Goal: Find specific page/section

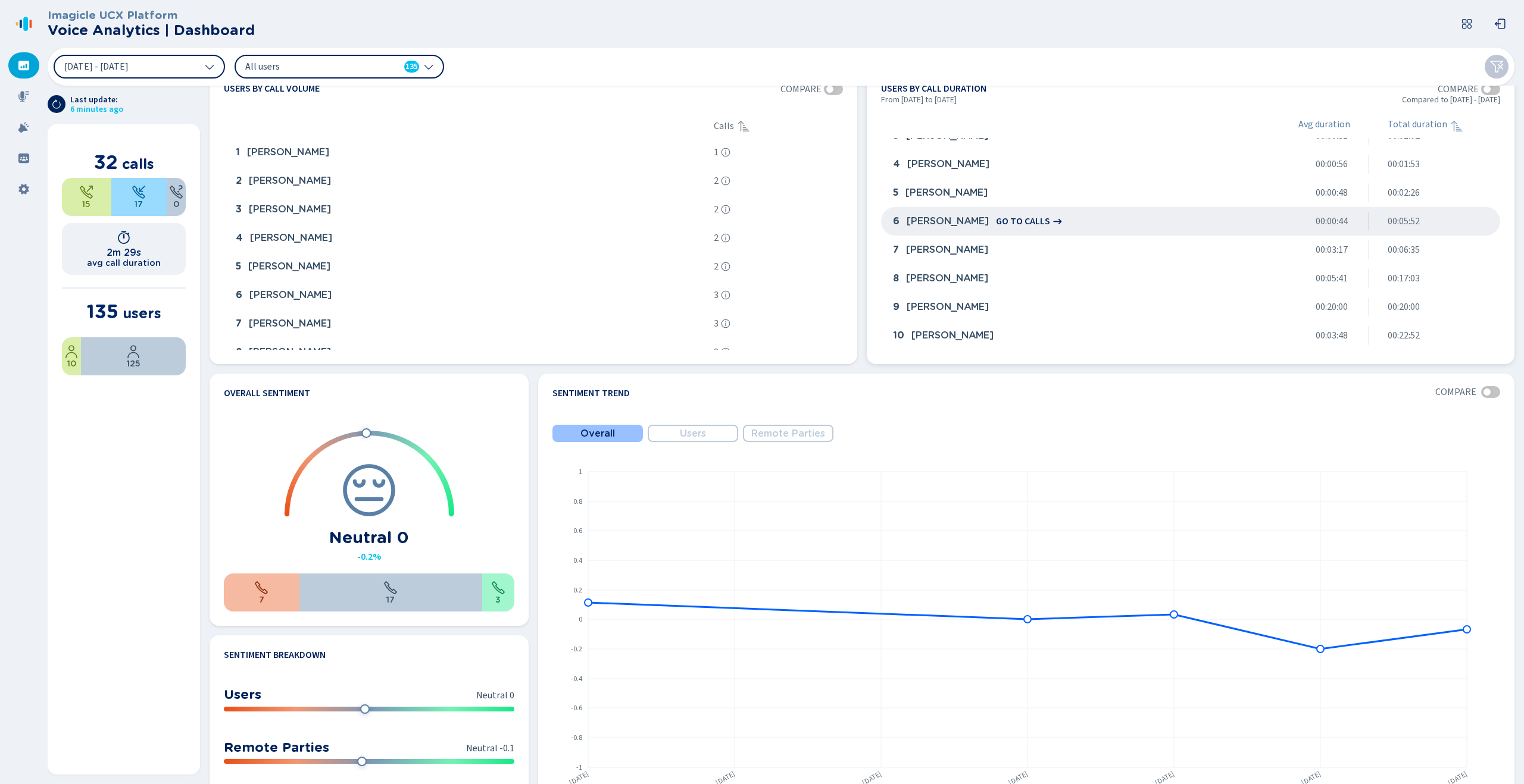
scroll to position [294, 0]
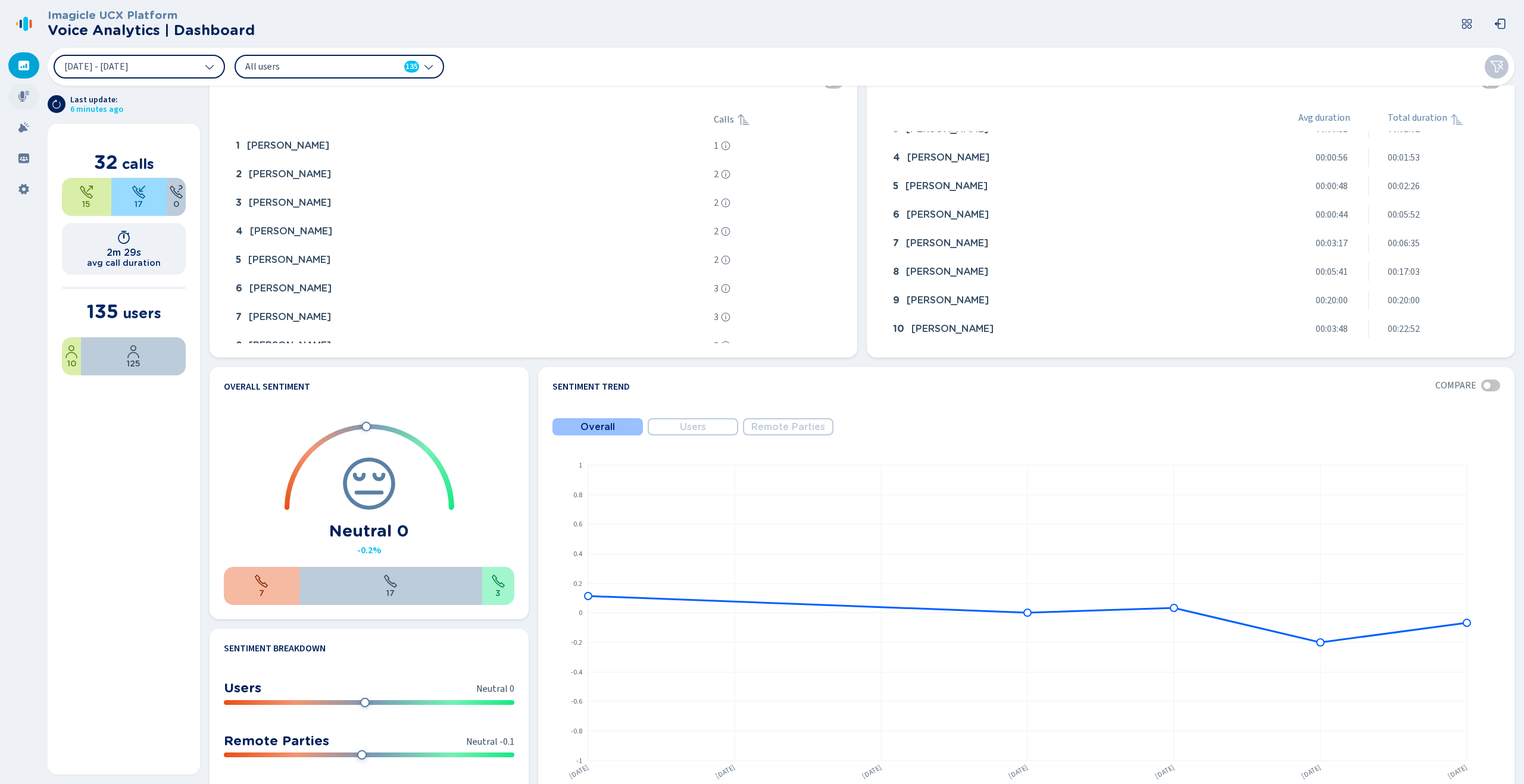
click at [25, 96] on icon at bounding box center [23, 96] width 11 height 11
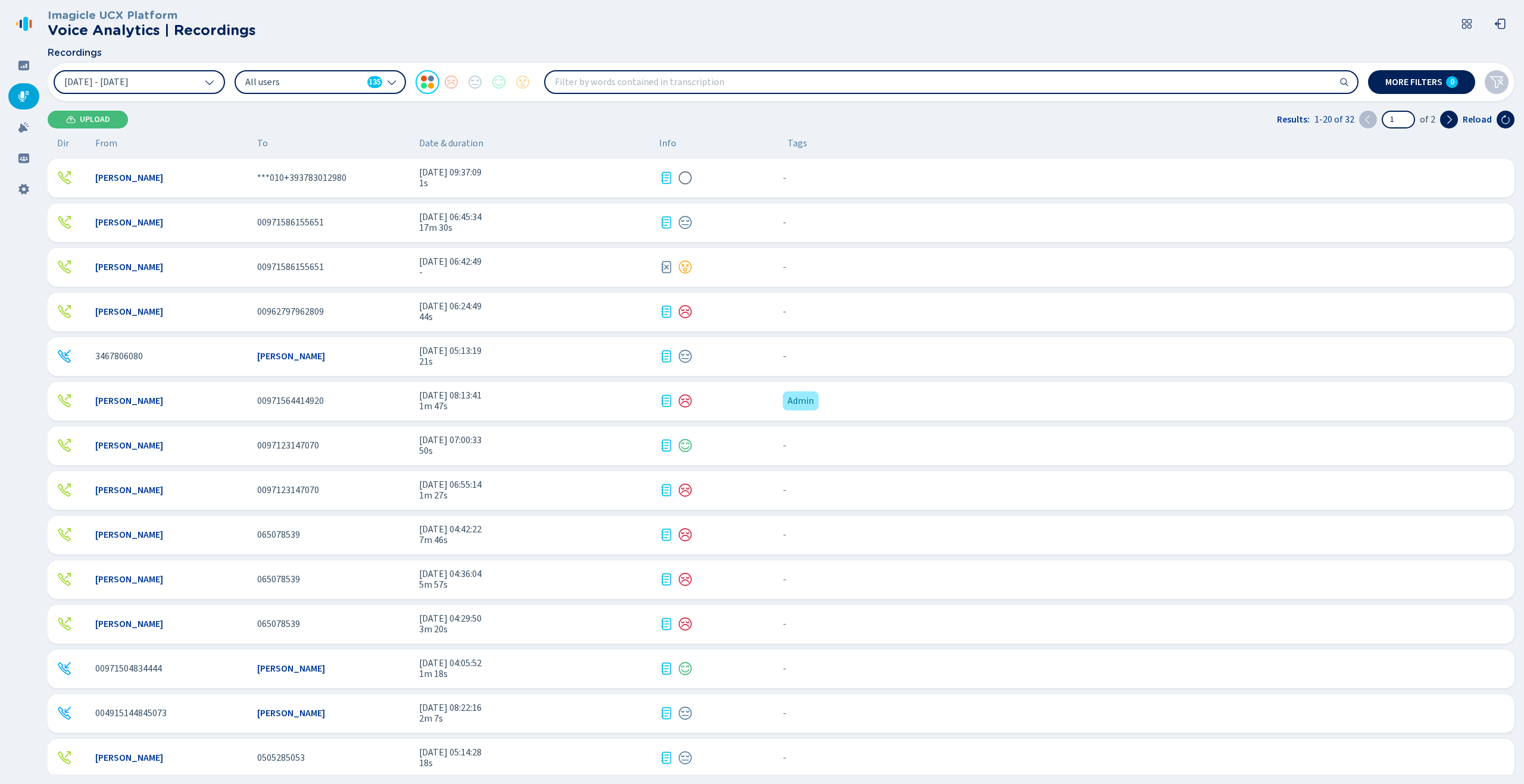
click at [689, 82] on input "search" at bounding box center [951, 82] width 812 height 22
type input "hello"
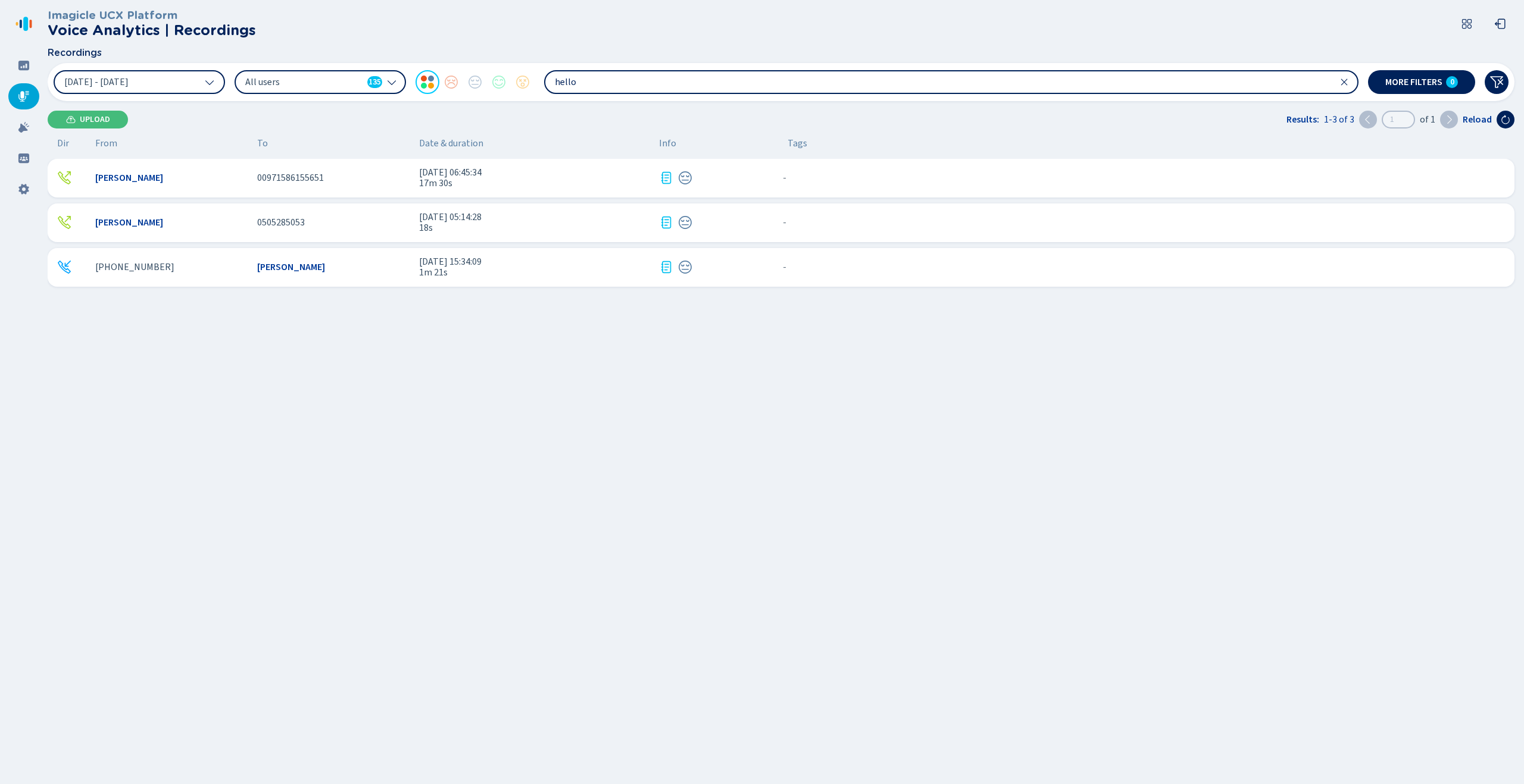
click at [389, 283] on div "[PHONE_NUMBER] [PERSON_NAME] [DATE] 15:34:09 1m 21s - {{hiddenTagsCount}} more" at bounding box center [781, 267] width 1467 height 39
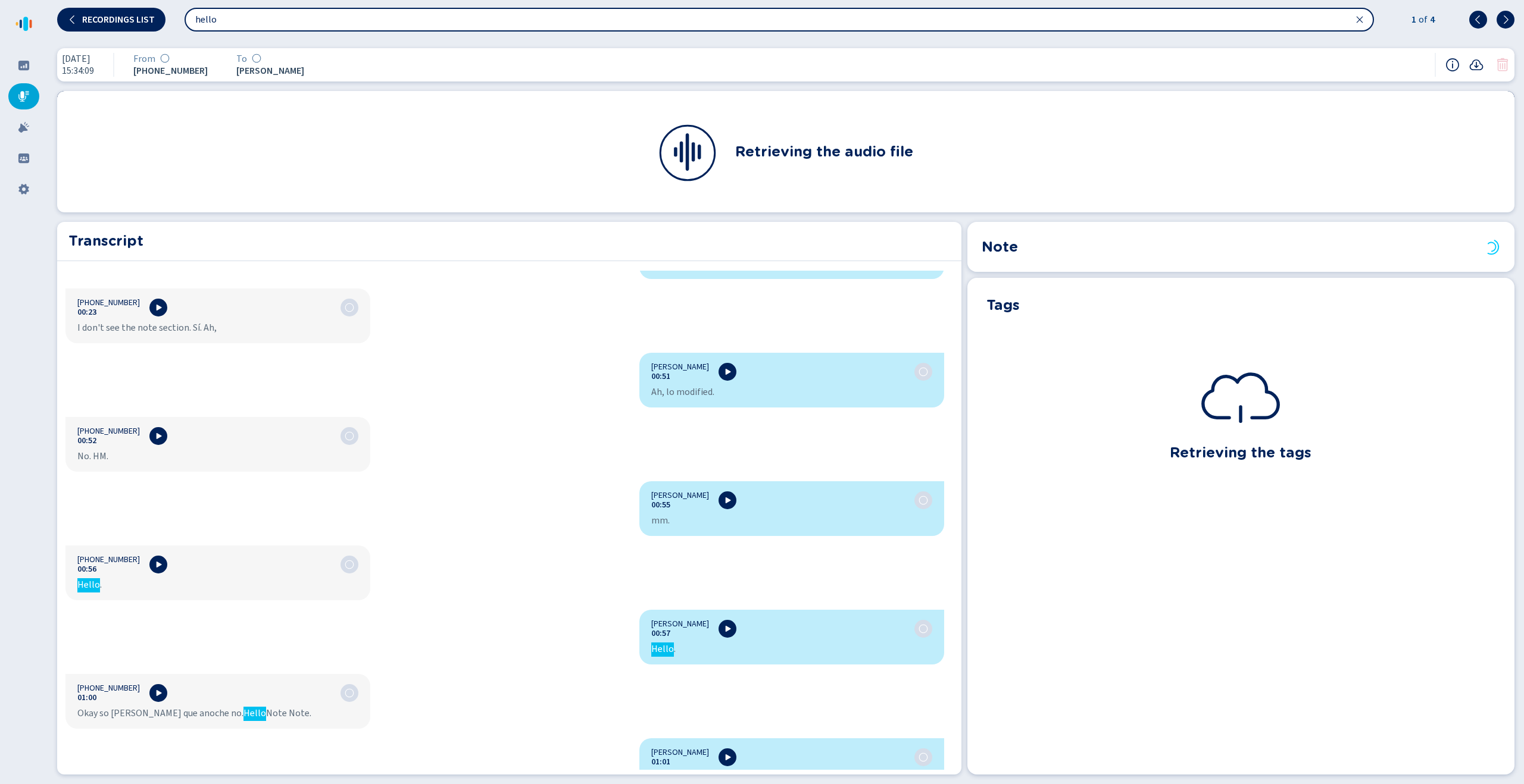
scroll to position [661, 0]
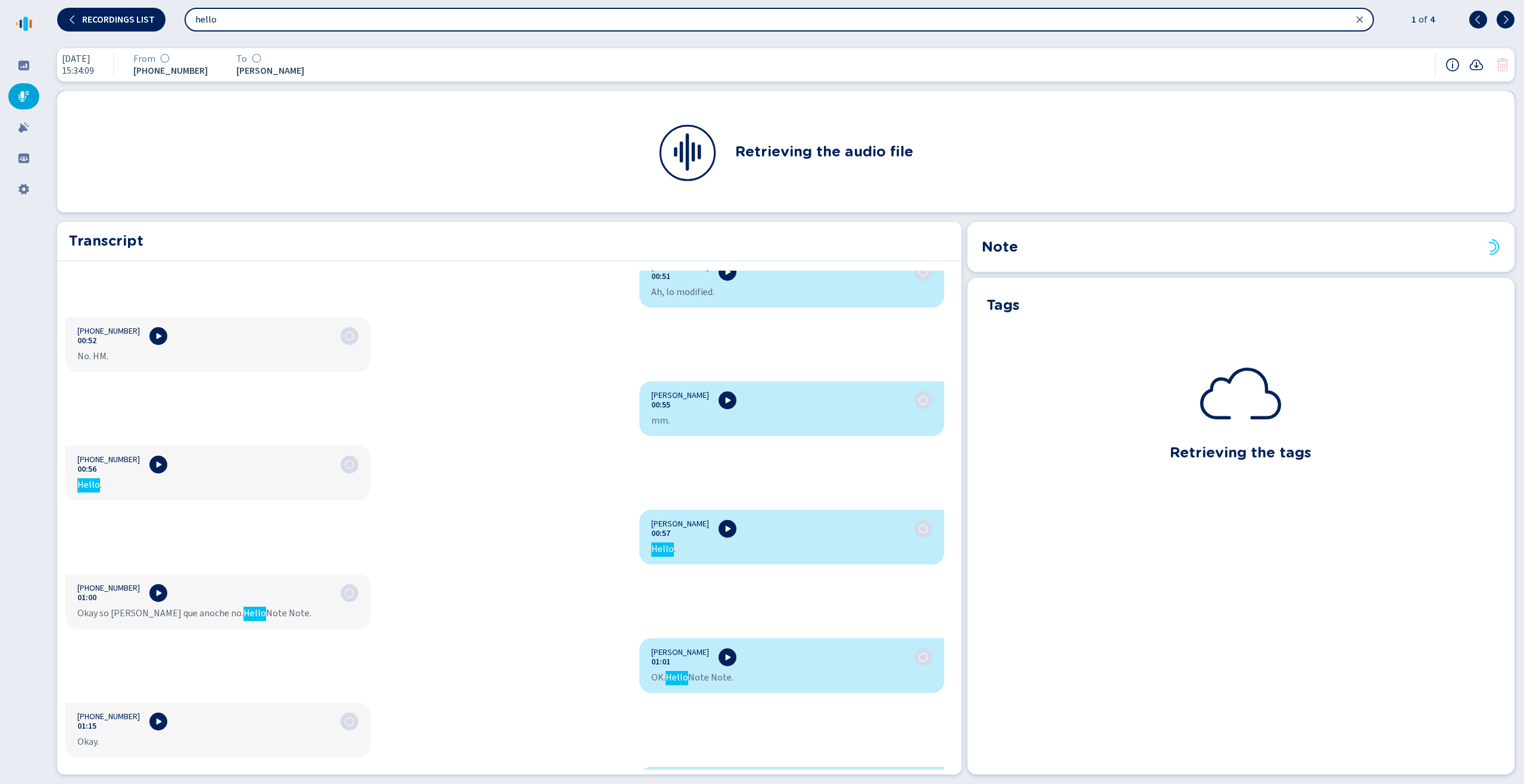
click at [118, 36] on div "Recordings list hello 1 of 4" at bounding box center [786, 19] width 1477 height 39
click at [118, 32] on div "Recordings list hello 1 of 4" at bounding box center [786, 19] width 1477 height 39
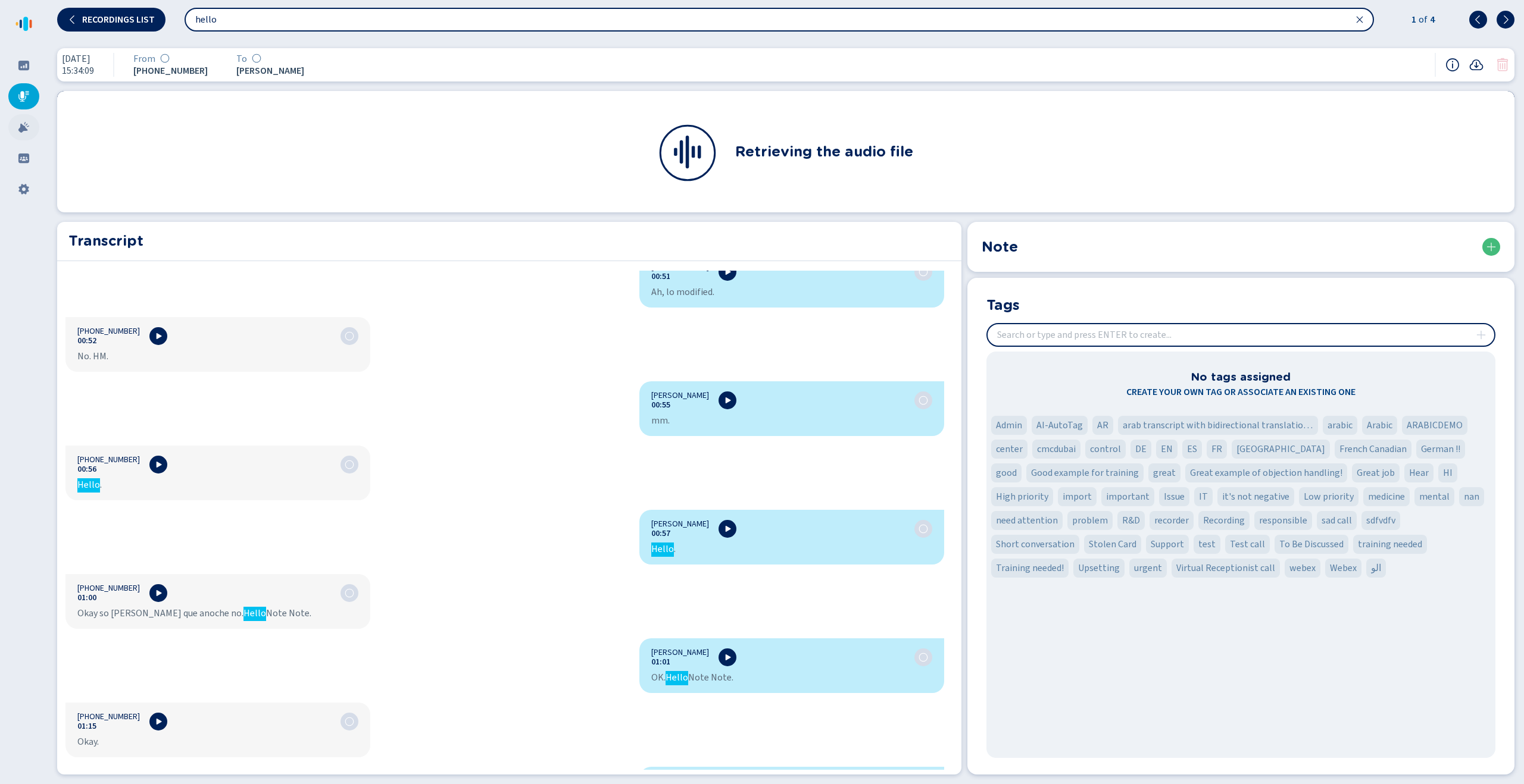
click at [25, 122] on icon at bounding box center [23, 127] width 12 height 12
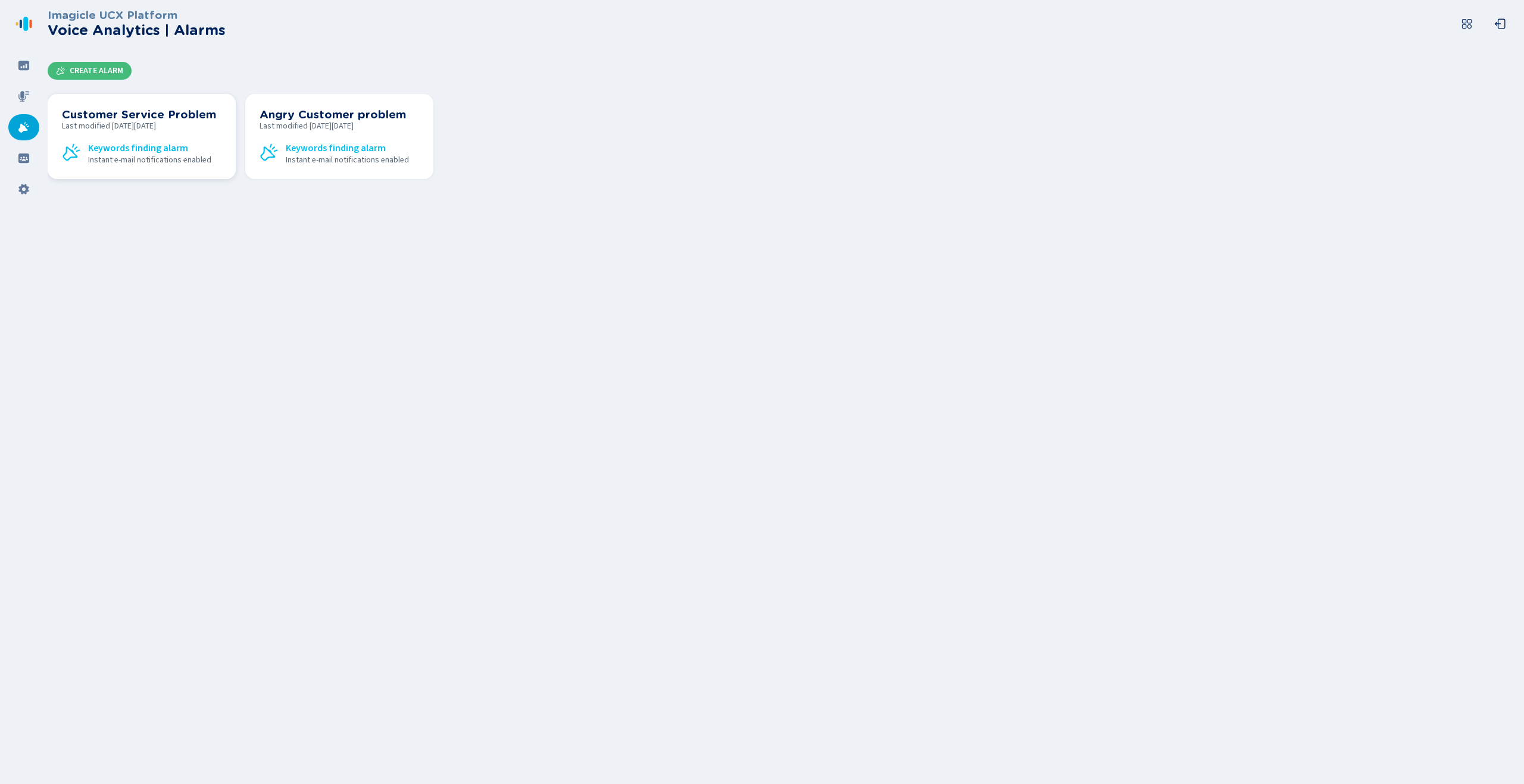
click at [192, 125] on span "Last modified [DATE][DATE]" at bounding box center [142, 126] width 160 height 9
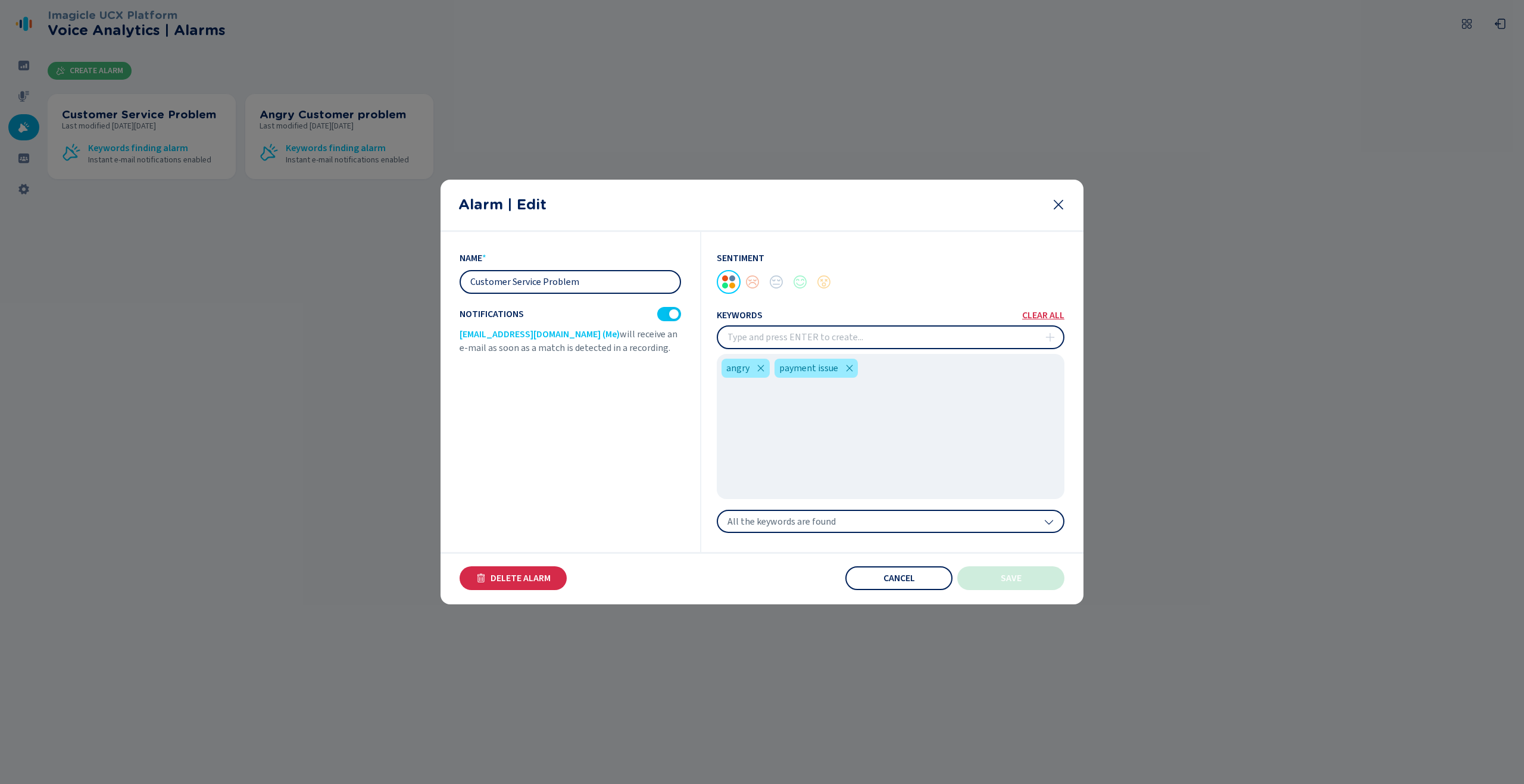
click at [1064, 203] on icon at bounding box center [1058, 204] width 15 height 15
